Goal: Task Accomplishment & Management: Manage account settings

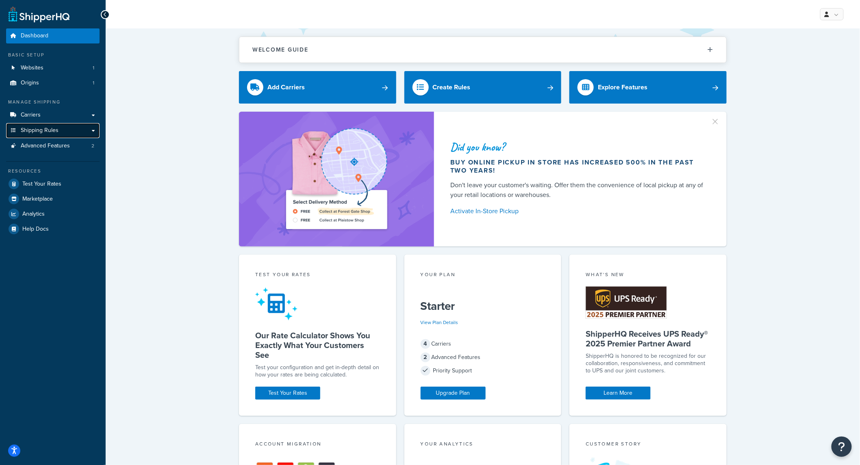
click at [42, 125] on link "Shipping Rules" at bounding box center [53, 130] width 94 height 15
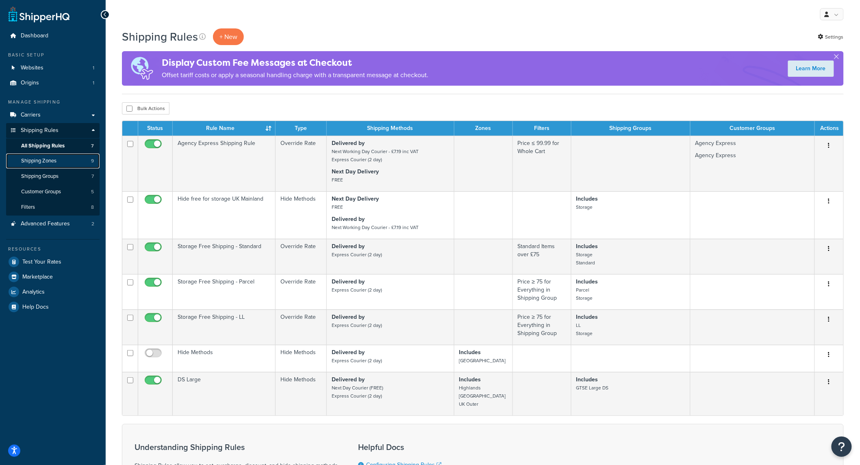
click at [79, 164] on link "Shipping Zones 9" at bounding box center [53, 161] width 94 height 15
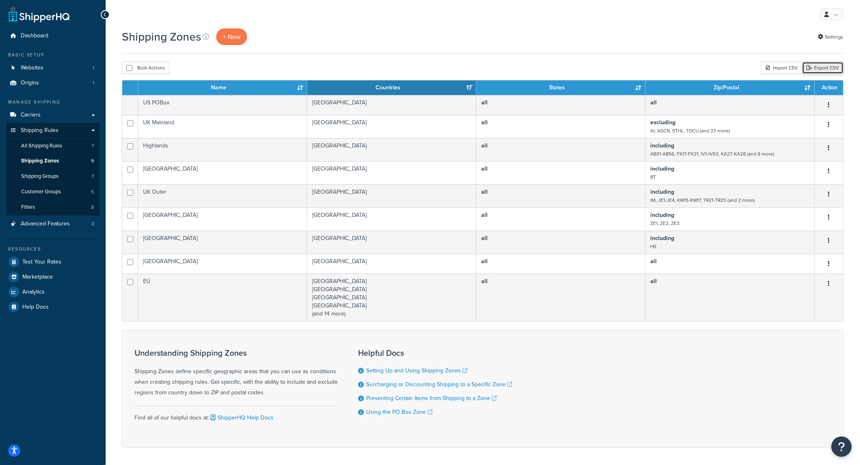
click at [834, 66] on link "Export CSV" at bounding box center [822, 68] width 41 height 12
click at [67, 144] on link "All Shipping Rules 7" at bounding box center [53, 146] width 94 height 15
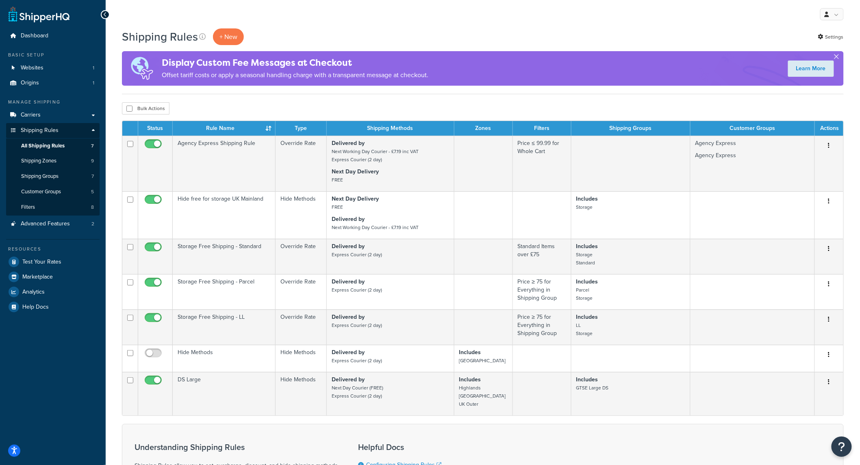
click at [843, 55] on div "Display Custom Fee Messages at Checkout Offset tariff costs or apply a seasonal…" at bounding box center [483, 68] width 722 height 35
click at [836, 57] on button "button" at bounding box center [837, 58] width 2 height 2
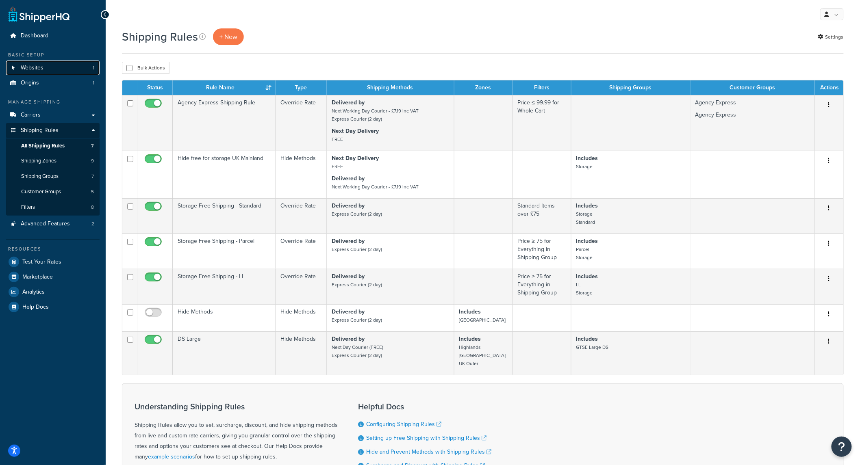
click at [46, 65] on link "Websites 1" at bounding box center [53, 68] width 94 height 15
